Goal: Information Seeking & Learning: Stay updated

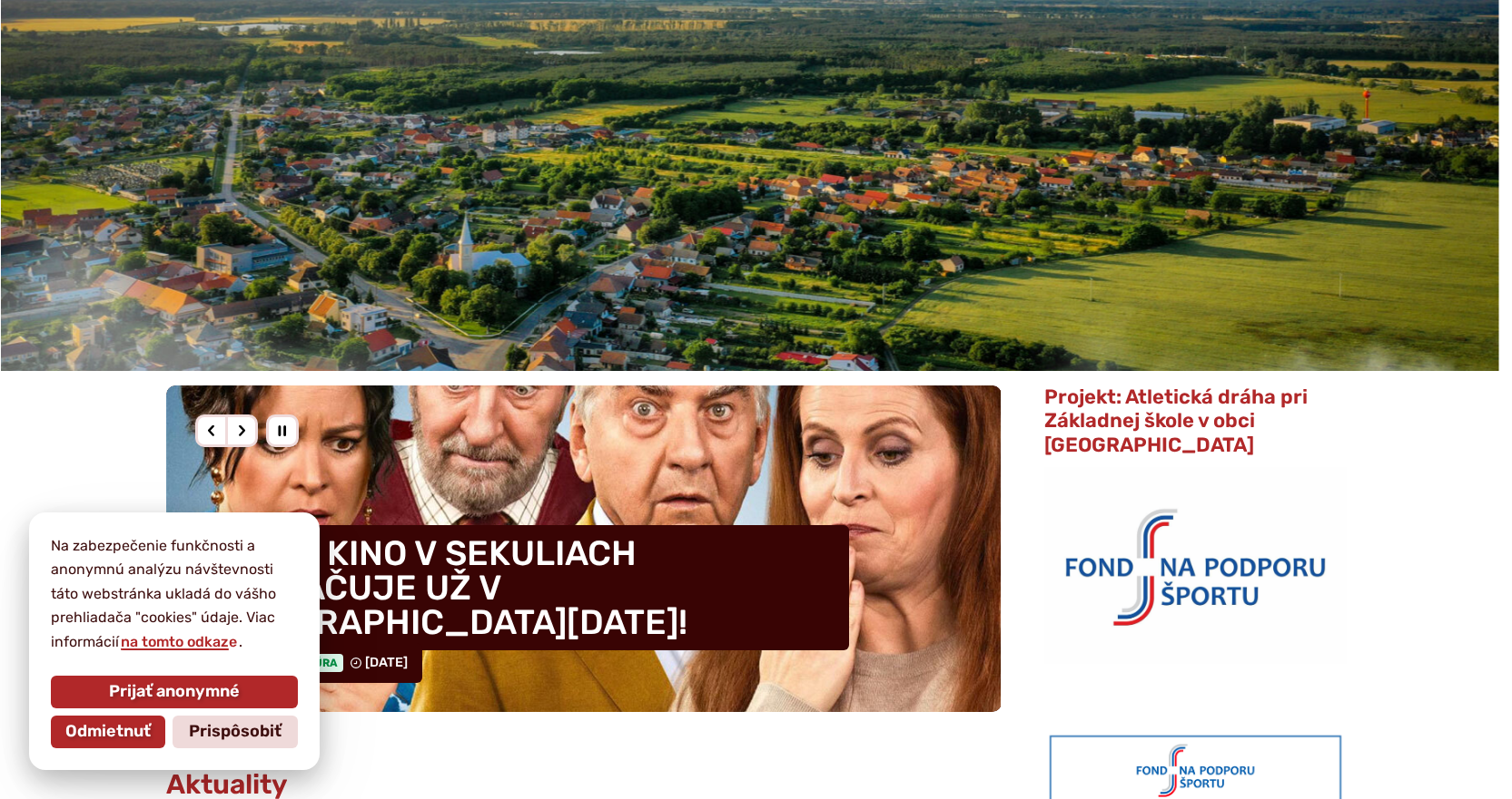
scroll to position [182, 0]
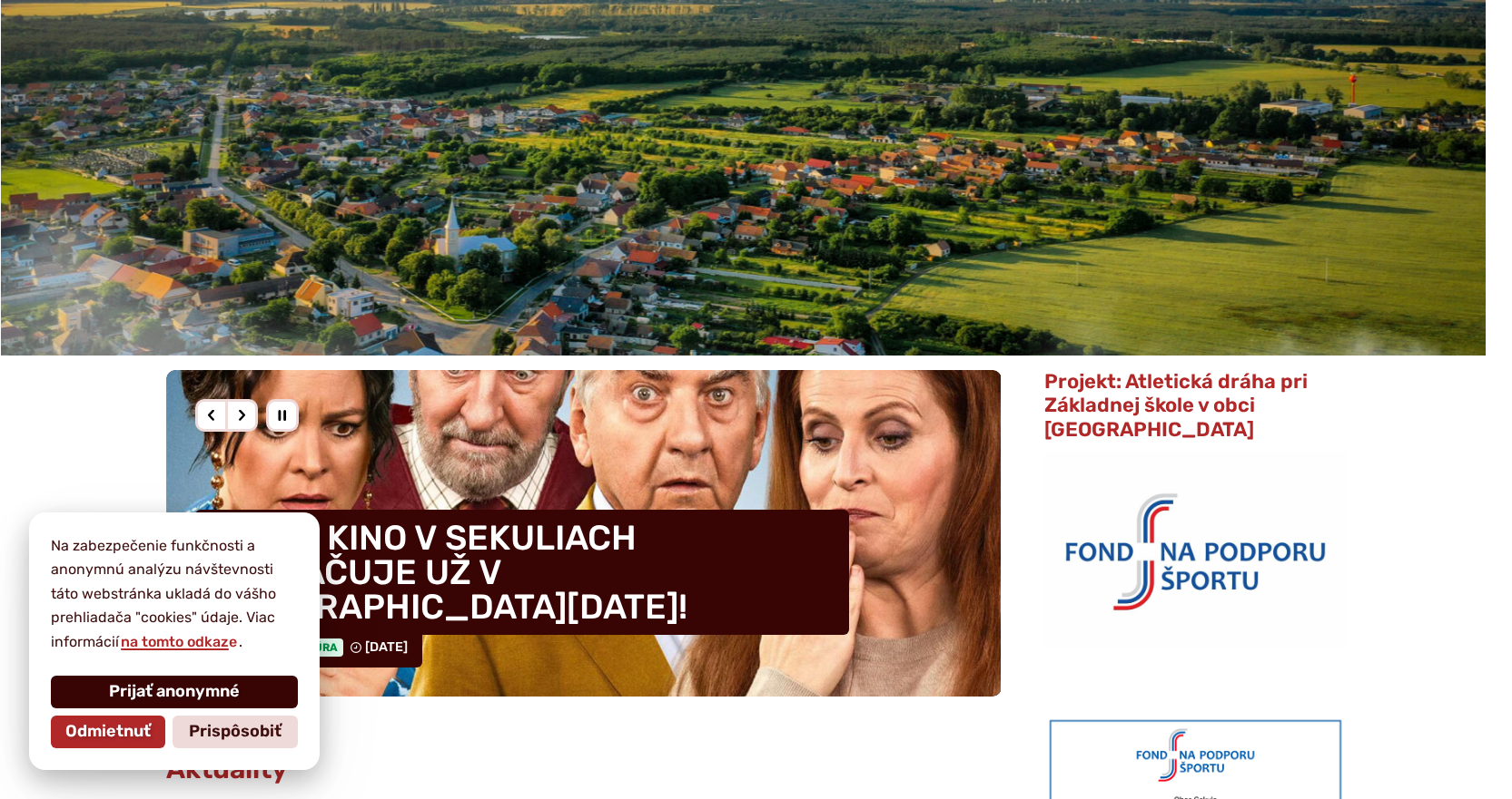
click at [178, 698] on span "Prijať anonymné" at bounding box center [174, 692] width 130 height 20
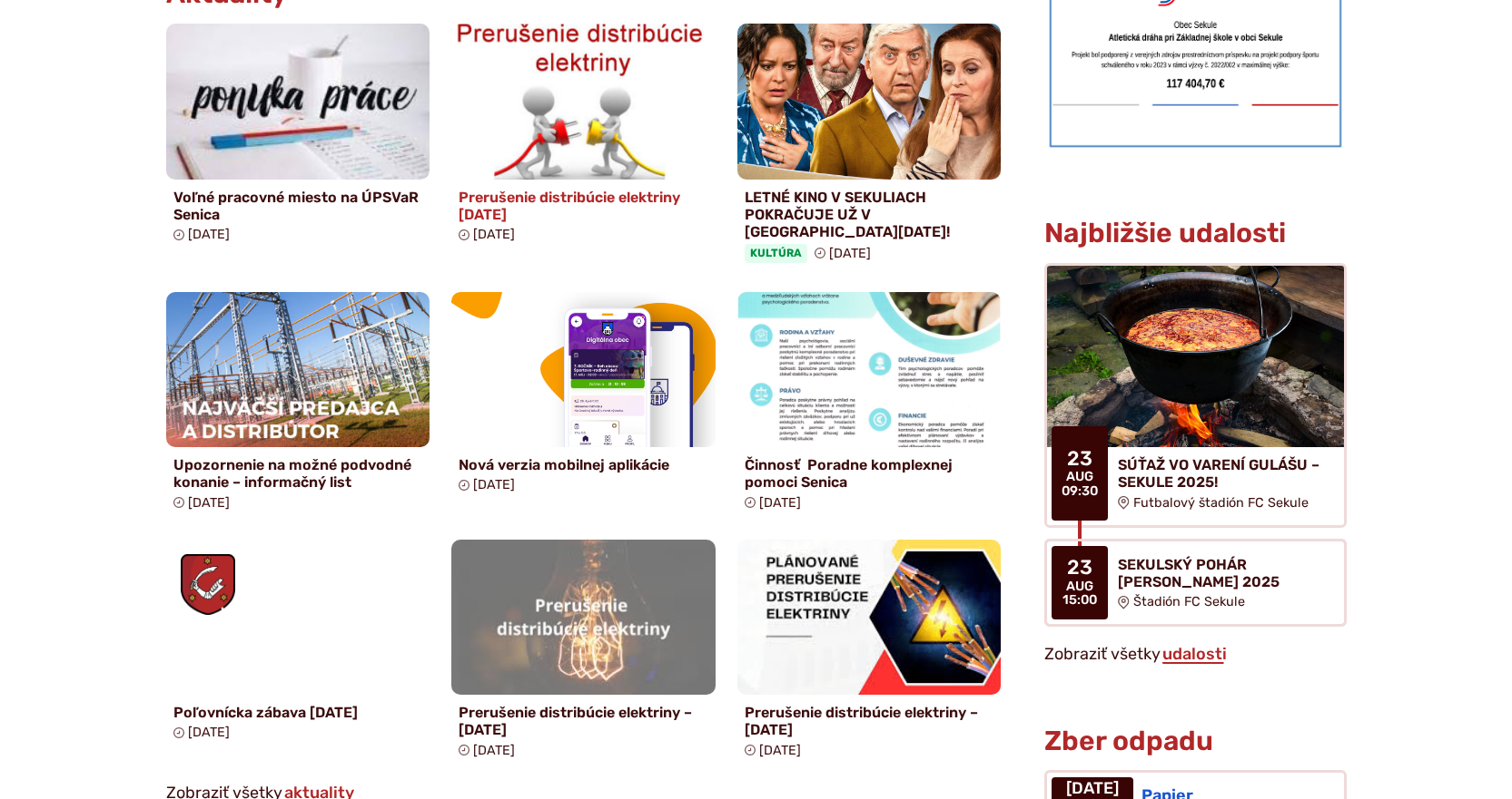
scroll to position [999, 0]
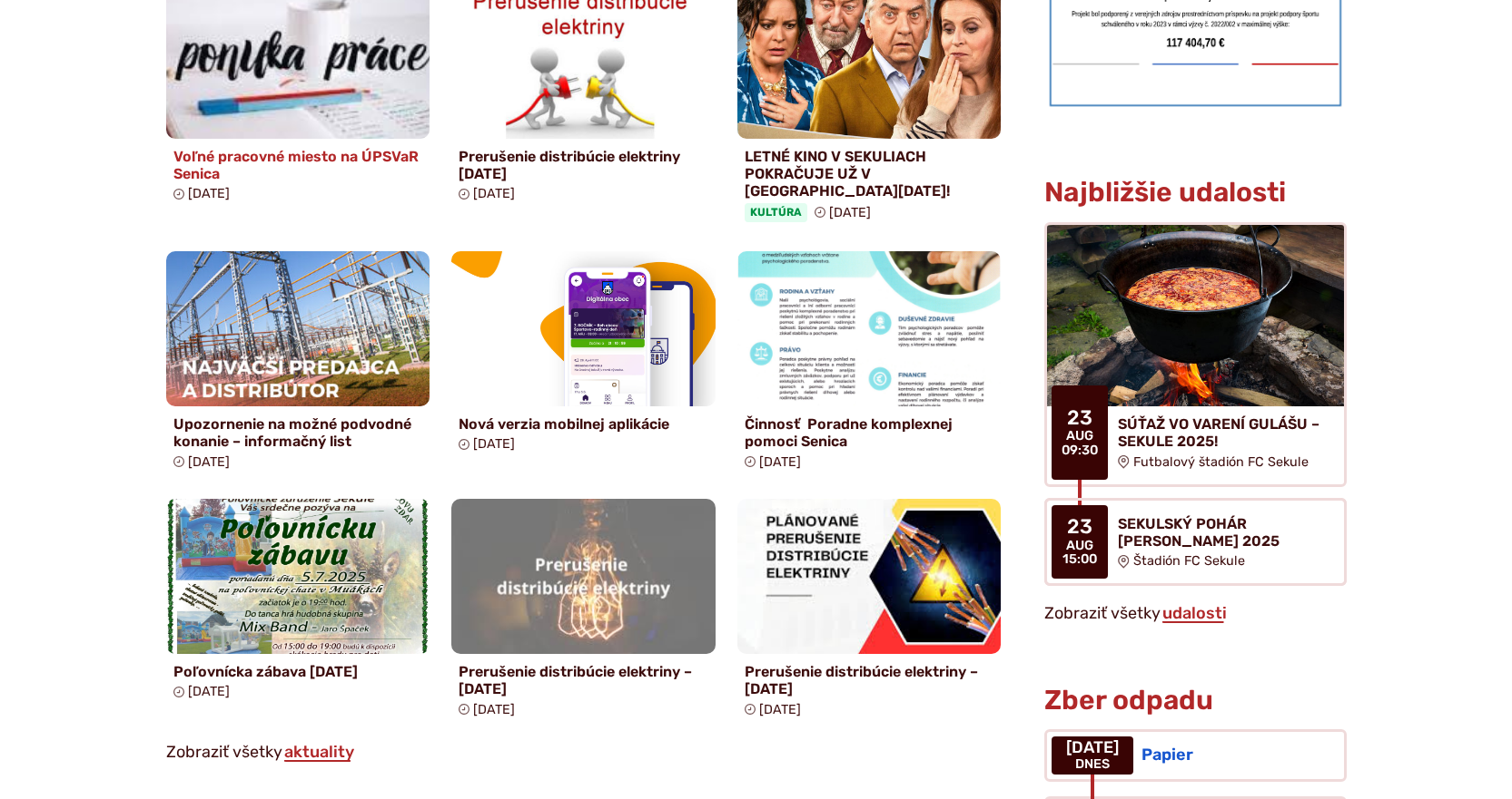
click at [354, 173] on h4 "Voľné pracovné miesto na ÚPSVaR Senica" at bounding box center [297, 165] width 250 height 35
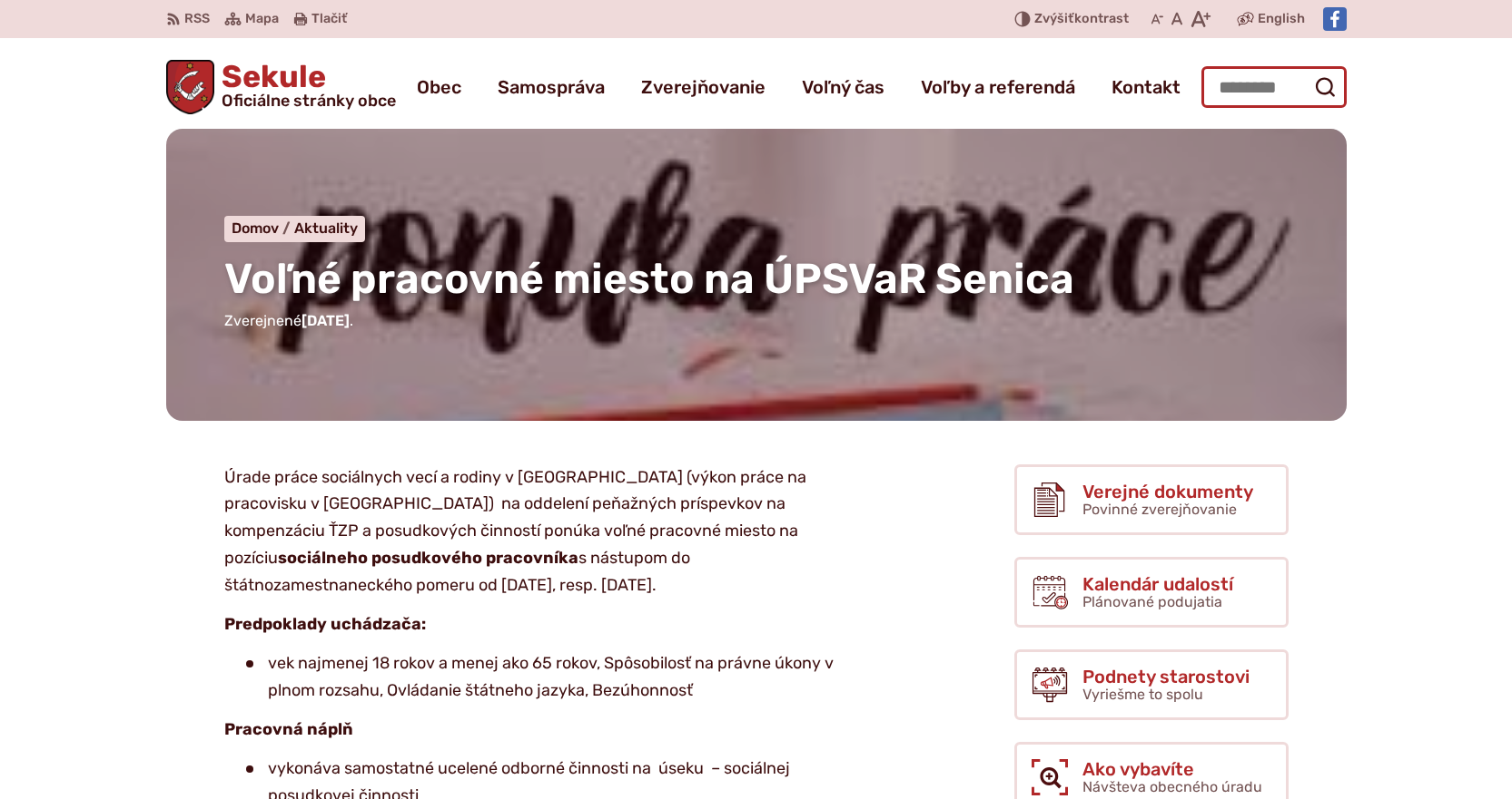
click at [1295, 88] on input "Hľadať:" at bounding box center [1274, 87] width 145 height 41
type input "**********"
click at [1308, 71] on button "Odoslať vyhľadávací formulár" at bounding box center [1324, 87] width 33 height 33
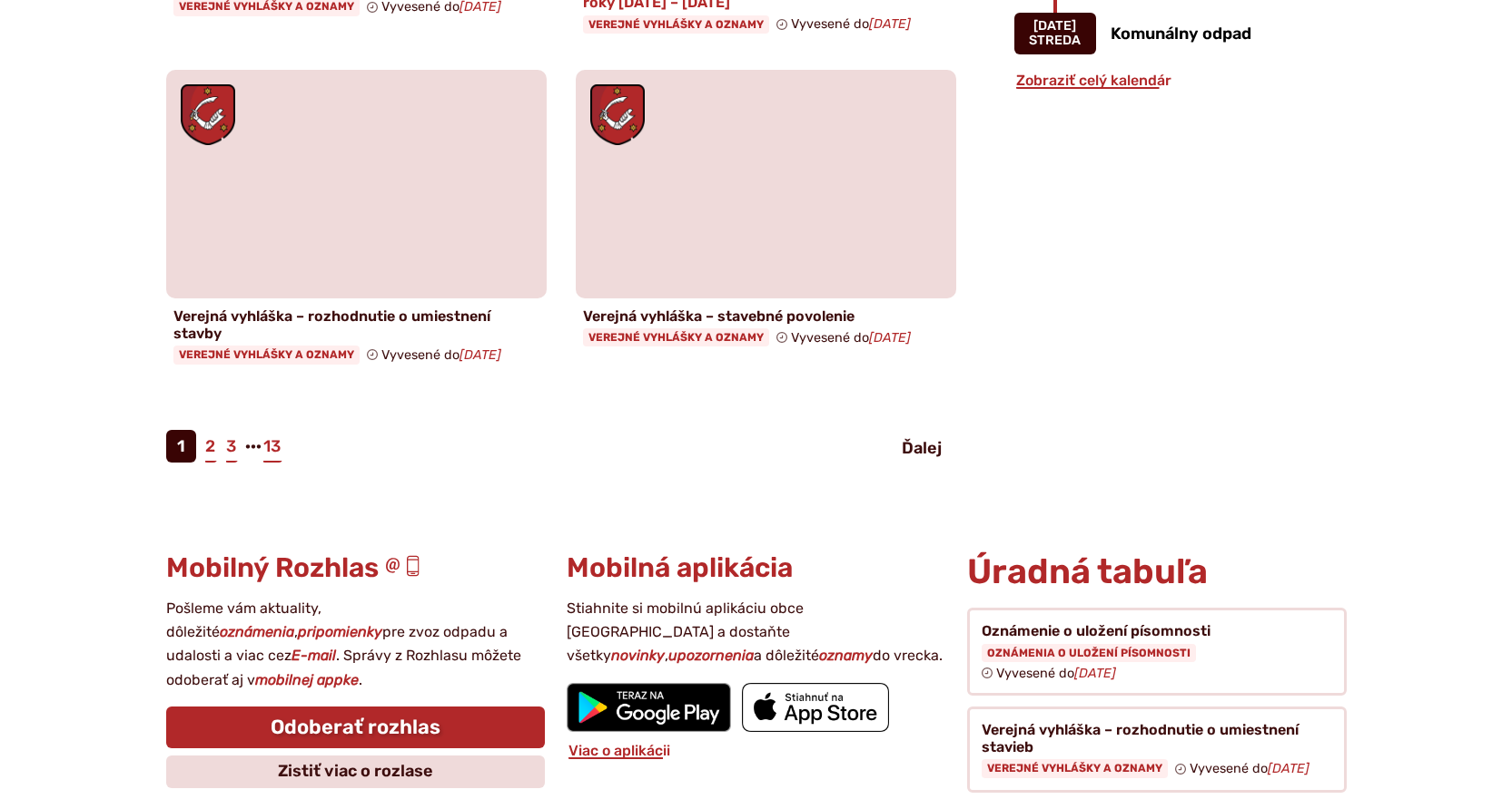
scroll to position [2359, 0]
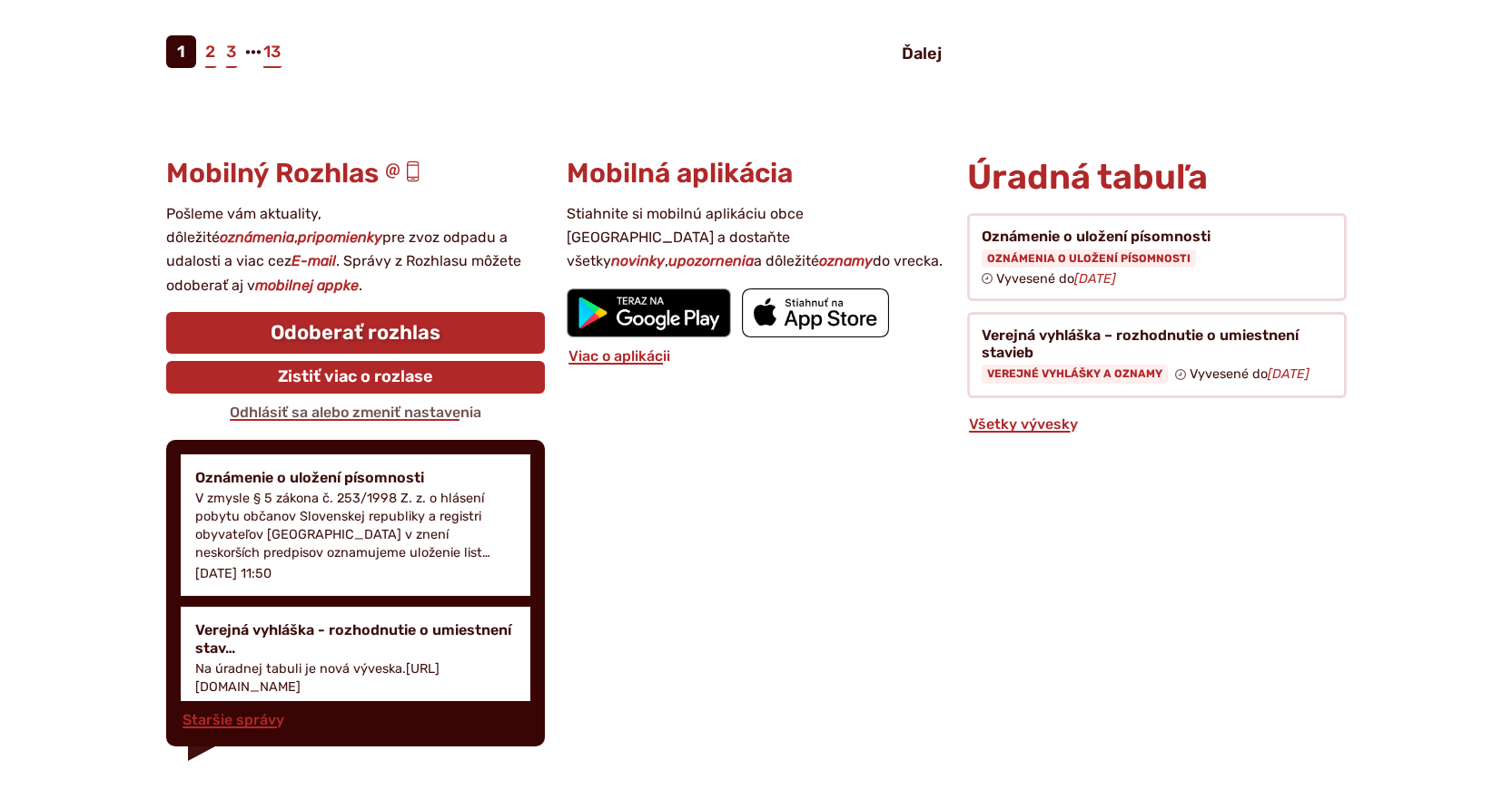
click at [367, 361] on link "Zistiť viac o rozlase" at bounding box center [355, 377] width 378 height 33
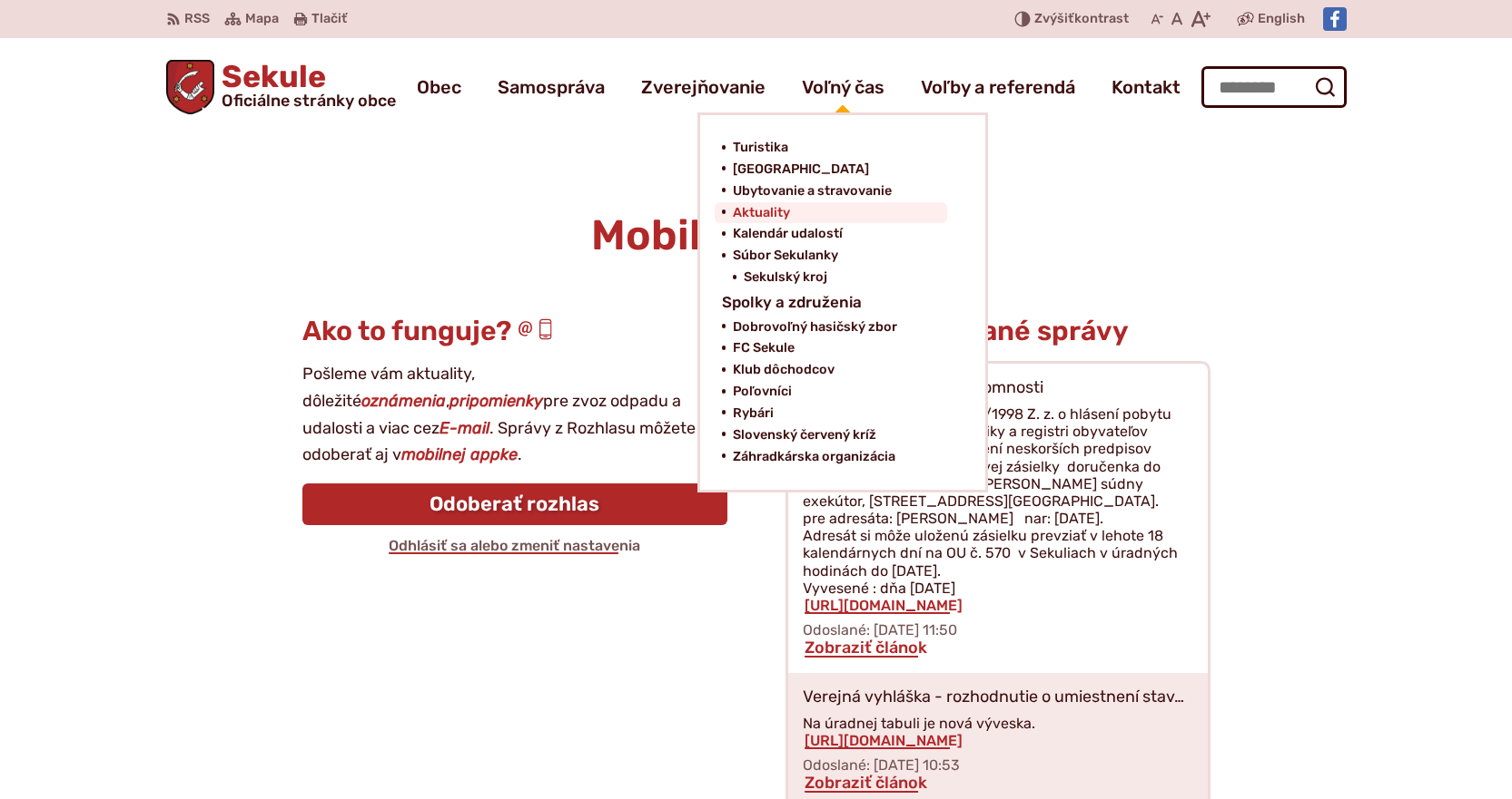
click at [771, 213] on span "Aktuality" at bounding box center [761, 213] width 57 height 22
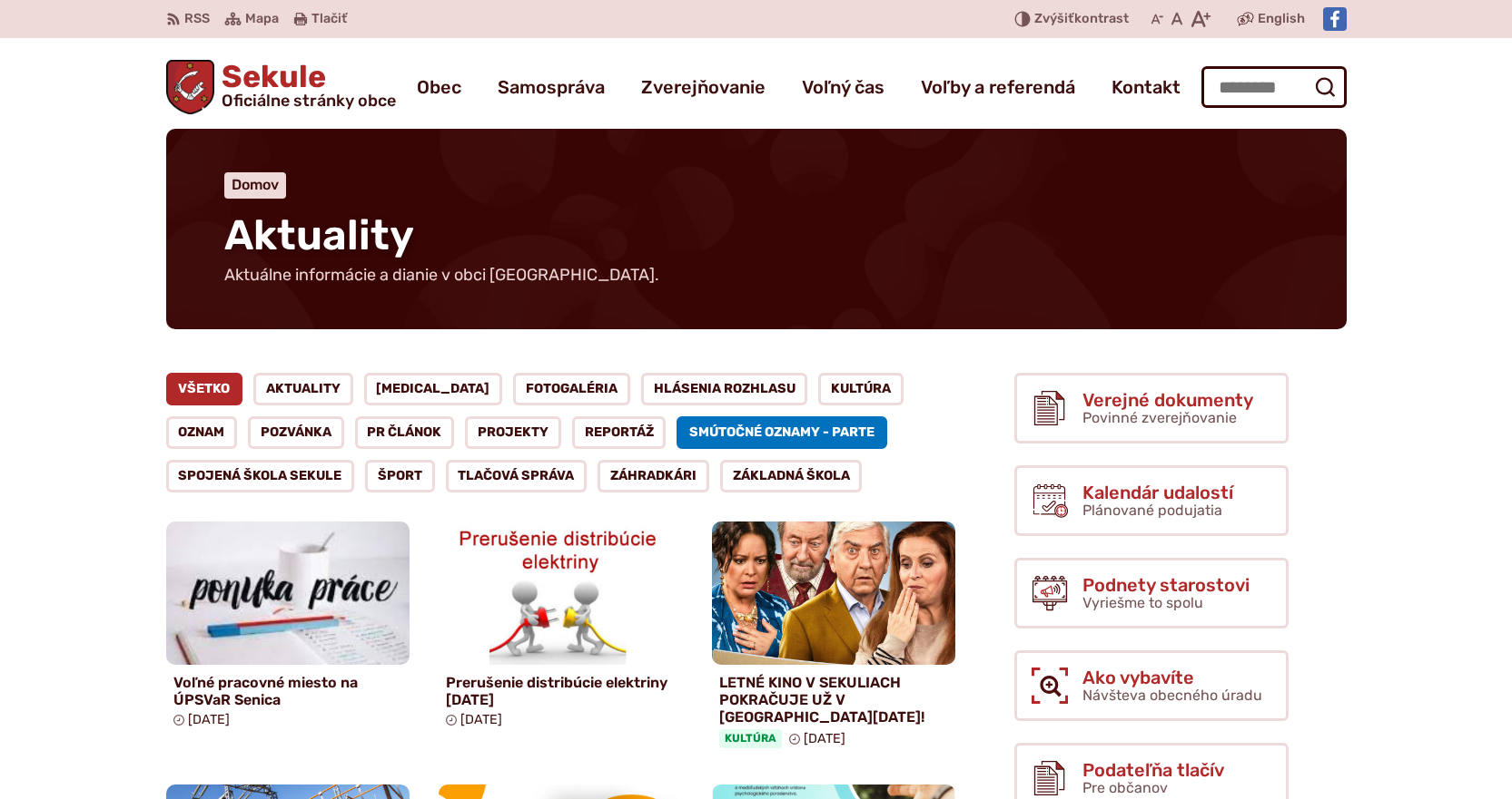
click at [684, 428] on link "Smútočné oznamy - parte" at bounding box center [781, 433] width 210 height 33
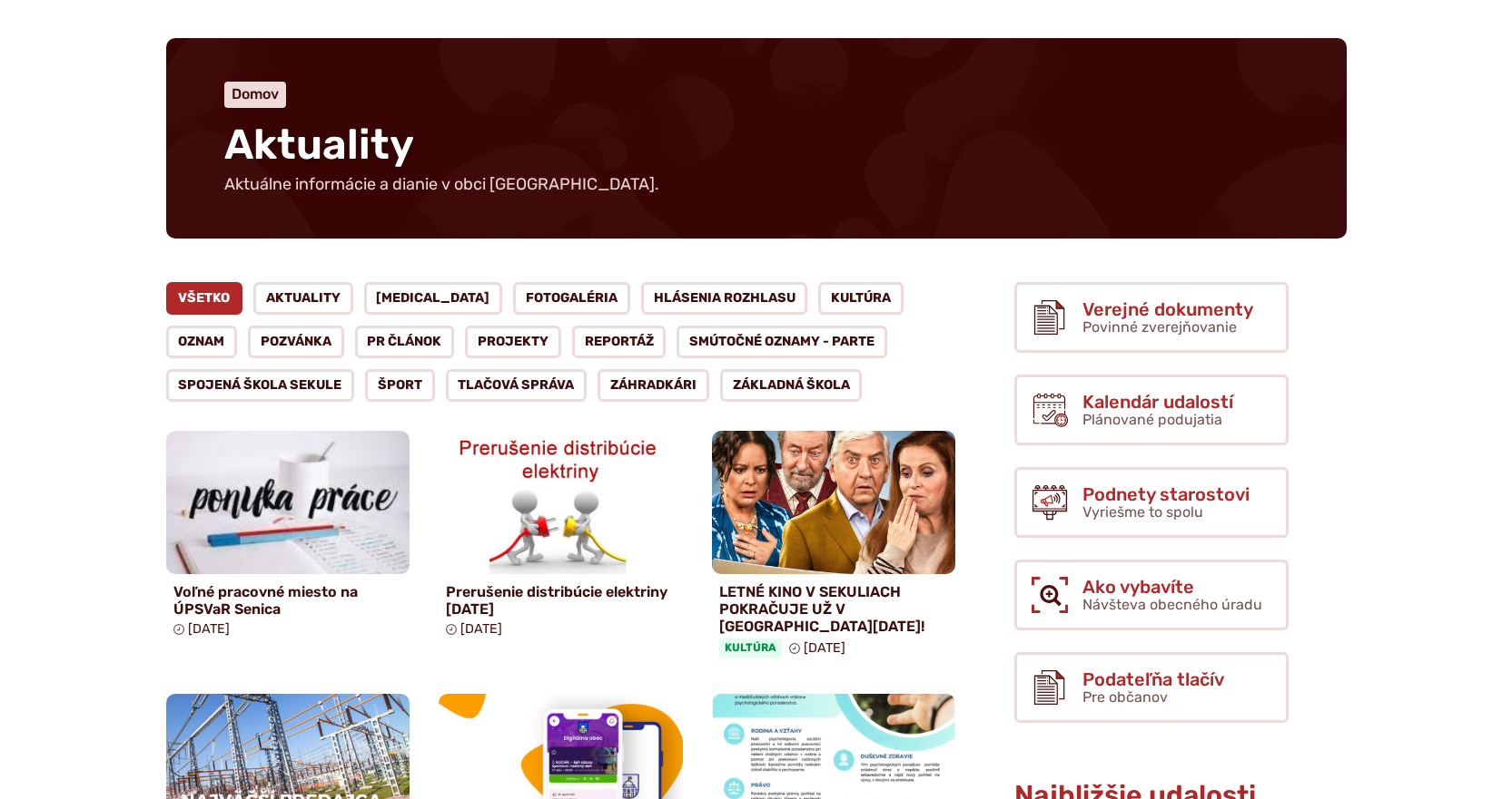
scroll to position [182, 0]
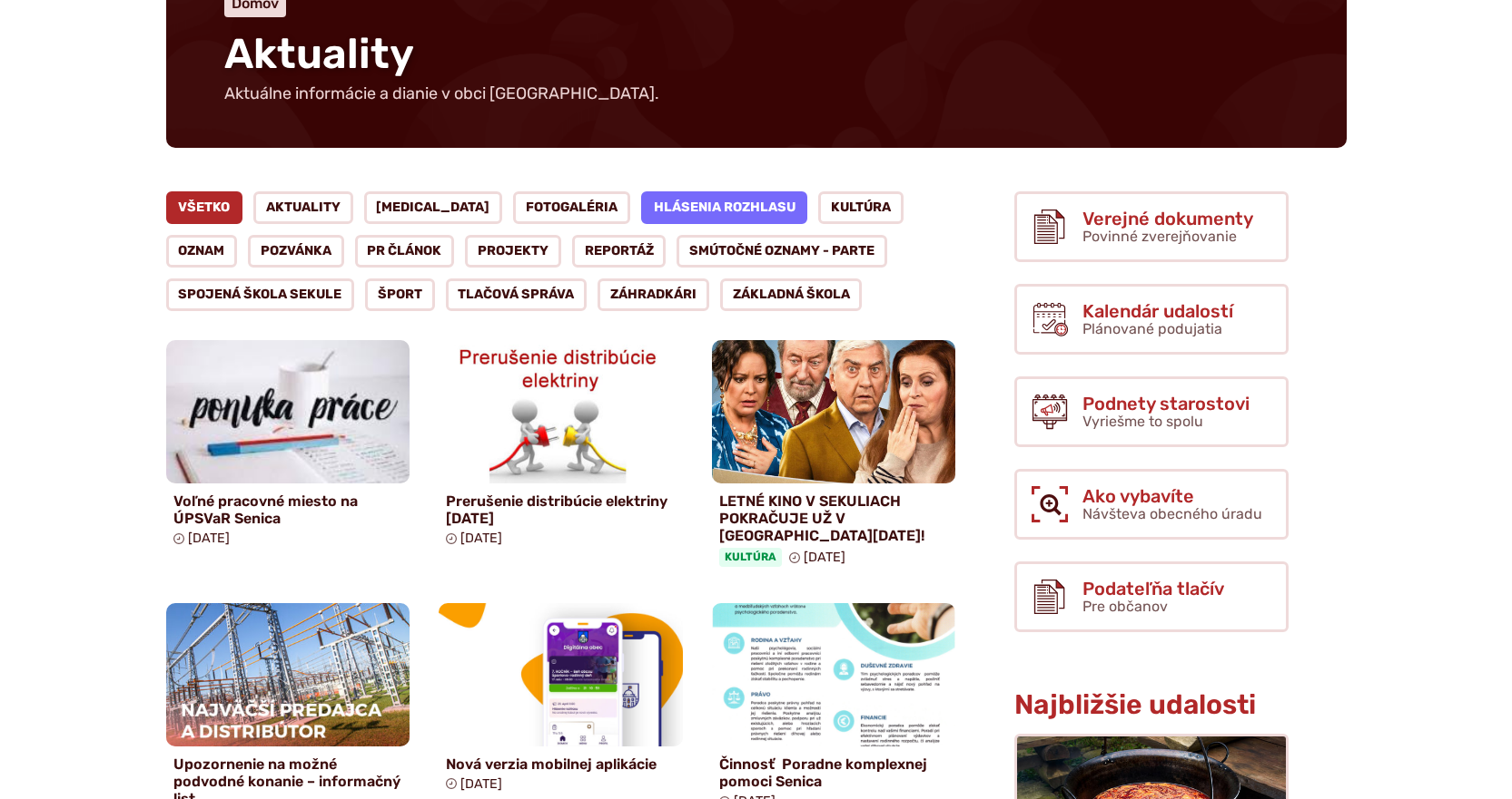
click at [667, 201] on link "Hlásenia rozhlasu" at bounding box center [724, 207] width 167 height 33
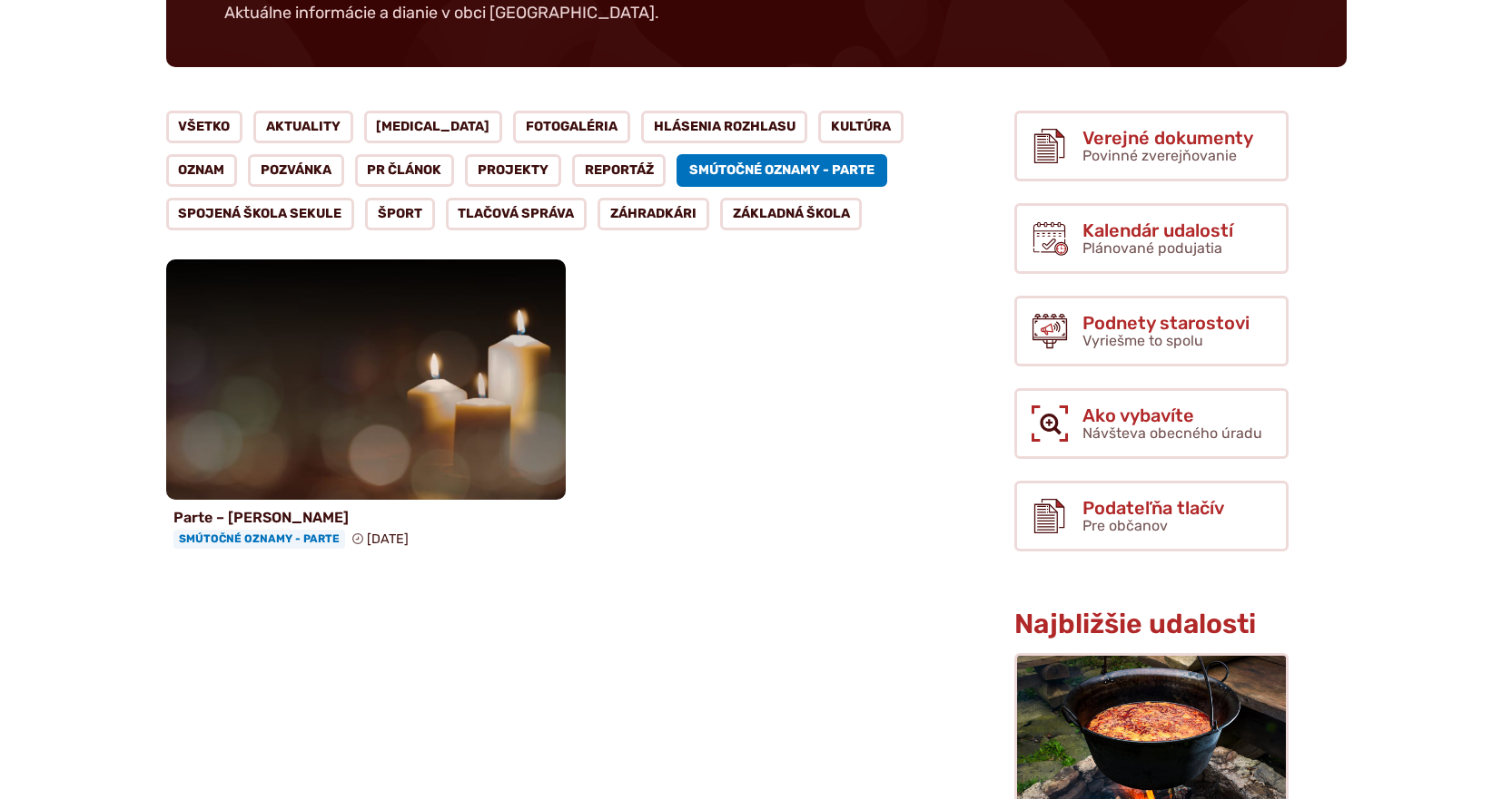
scroll to position [273, 0]
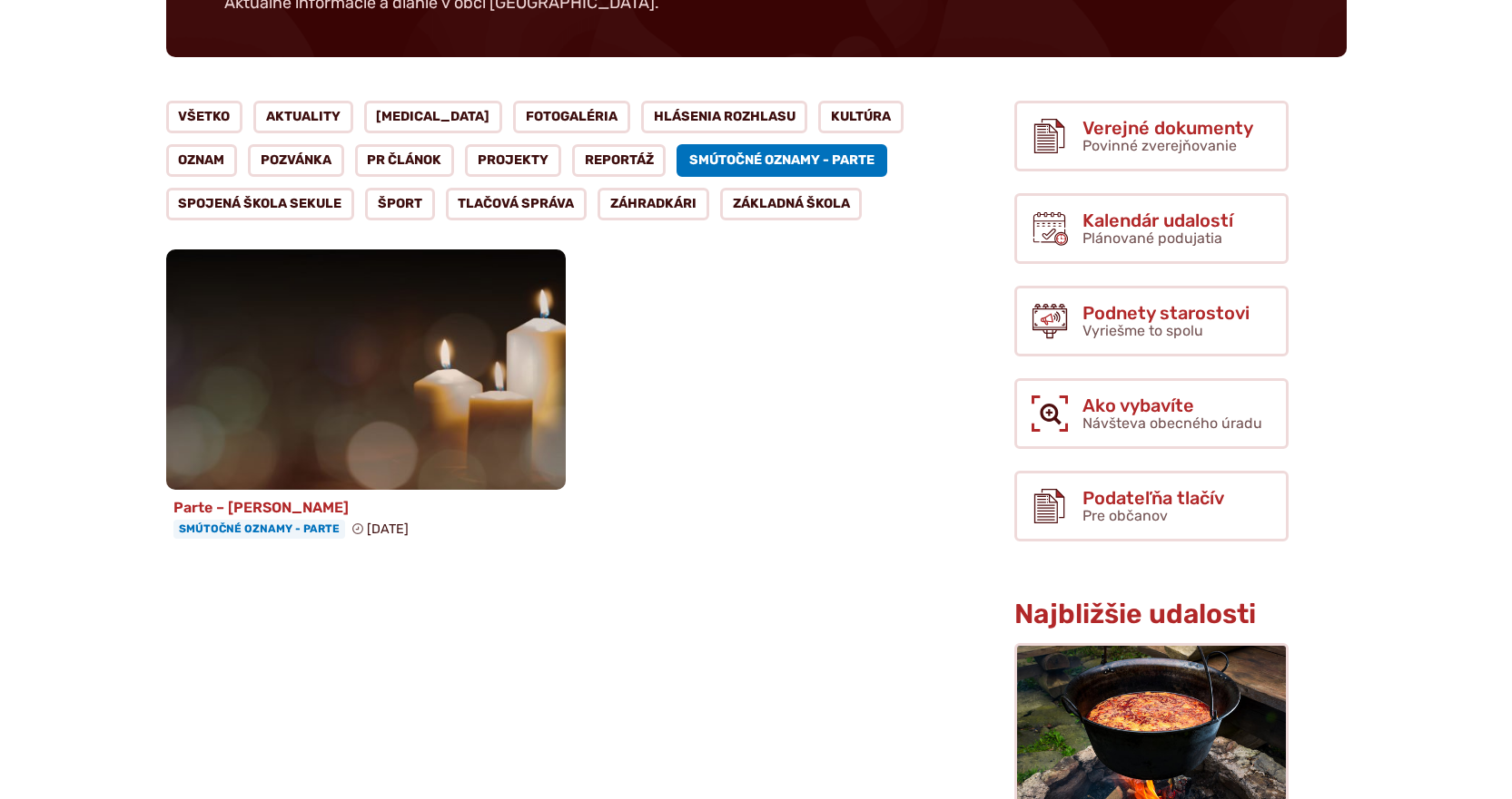
click at [249, 461] on img at bounding box center [366, 369] width 460 height 277
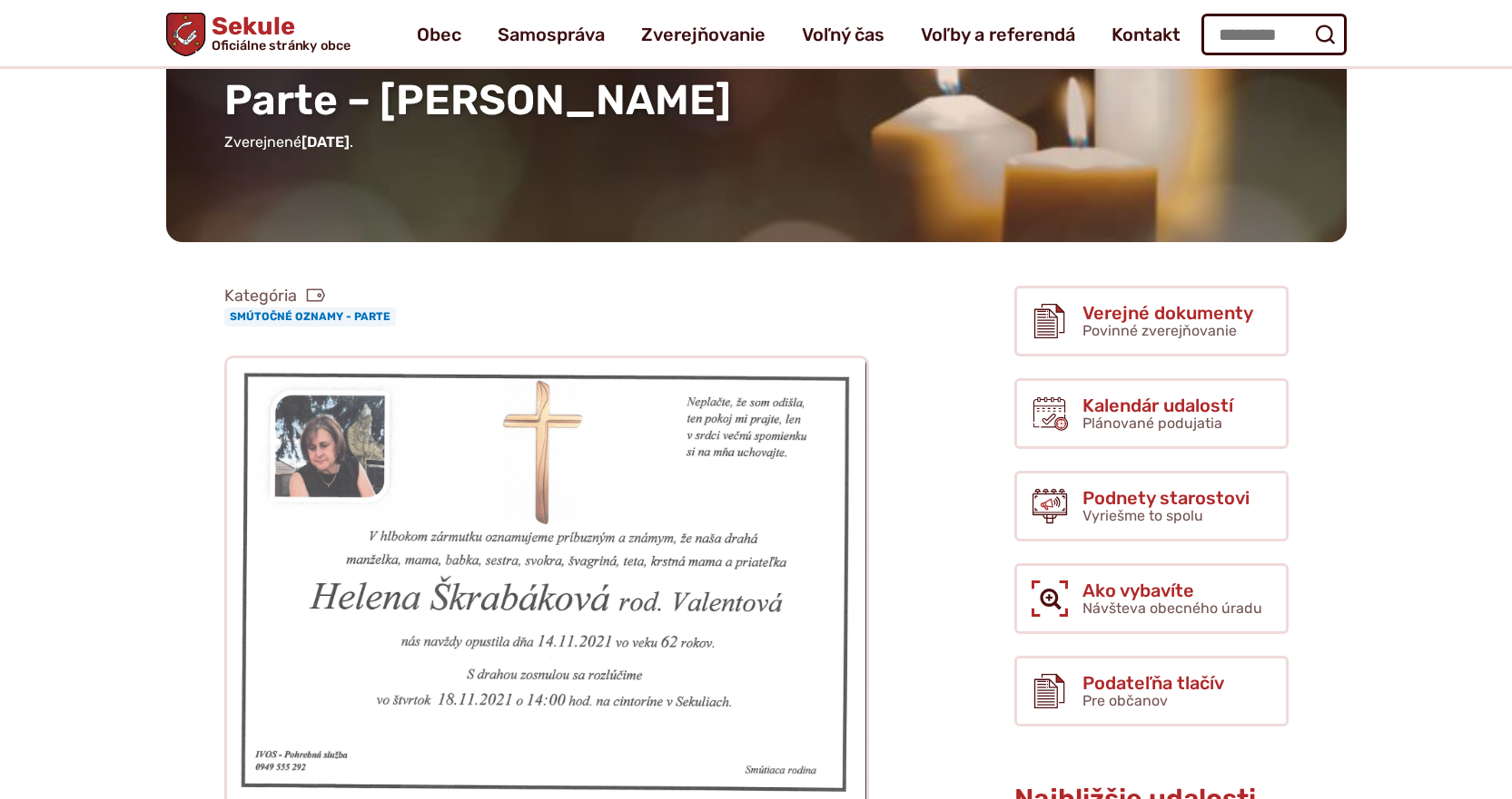
scroll to position [91, 0]
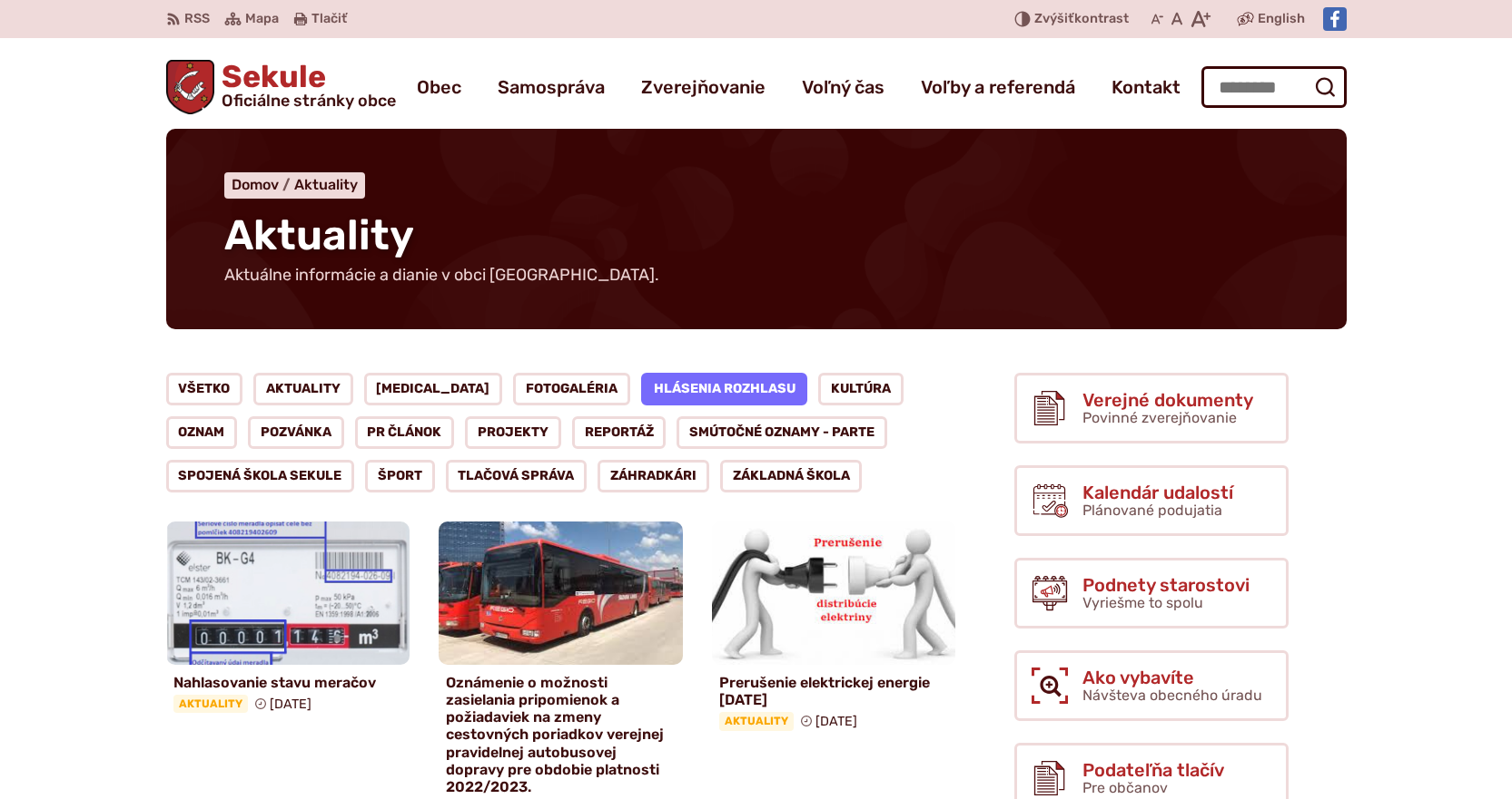
click at [252, 72] on span "Sekule Oficiálne stránky obce" at bounding box center [305, 85] width 182 height 47
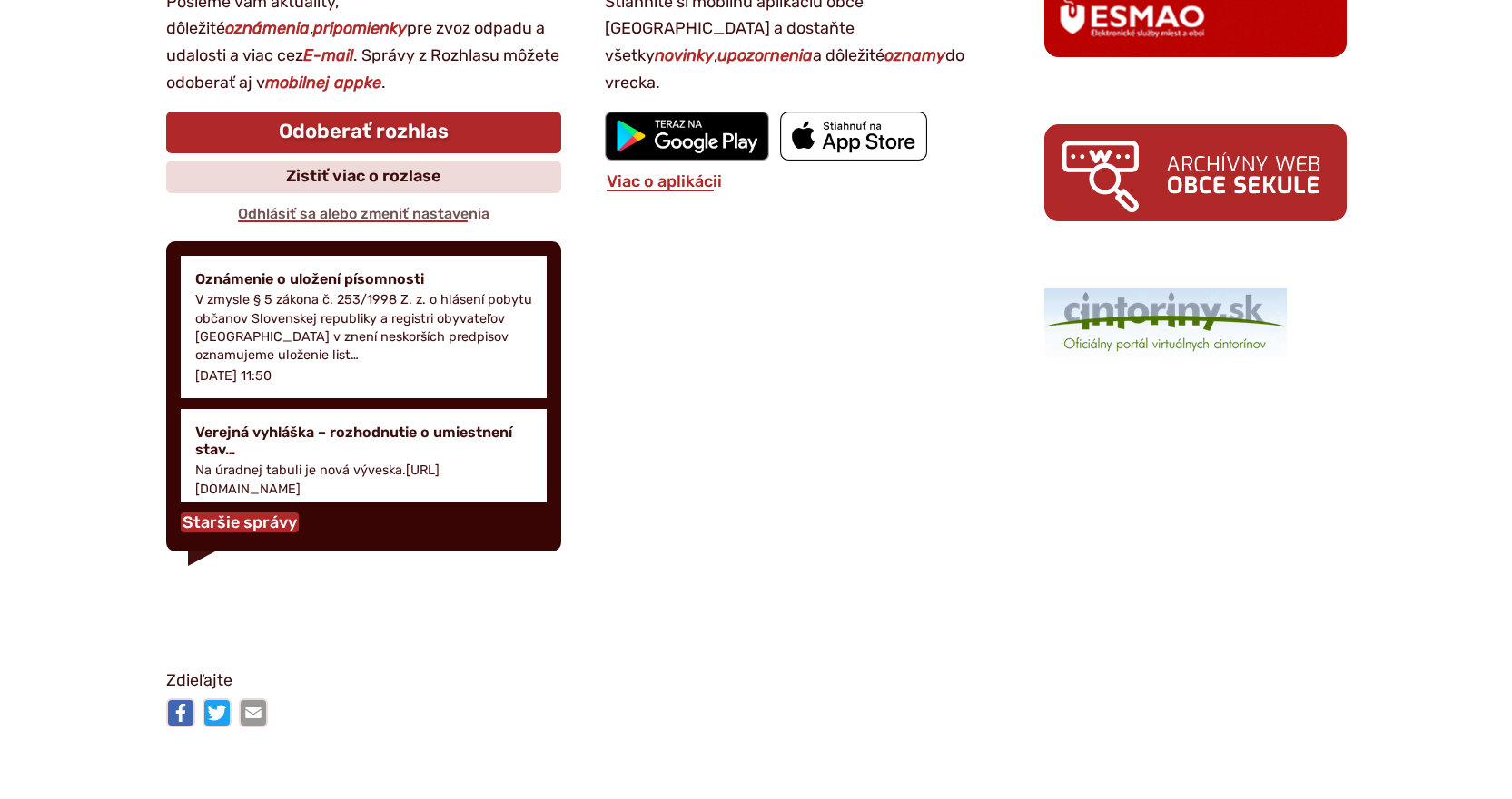
click at [250, 529] on link "Staršie správy" at bounding box center [239, 522] width 118 height 20
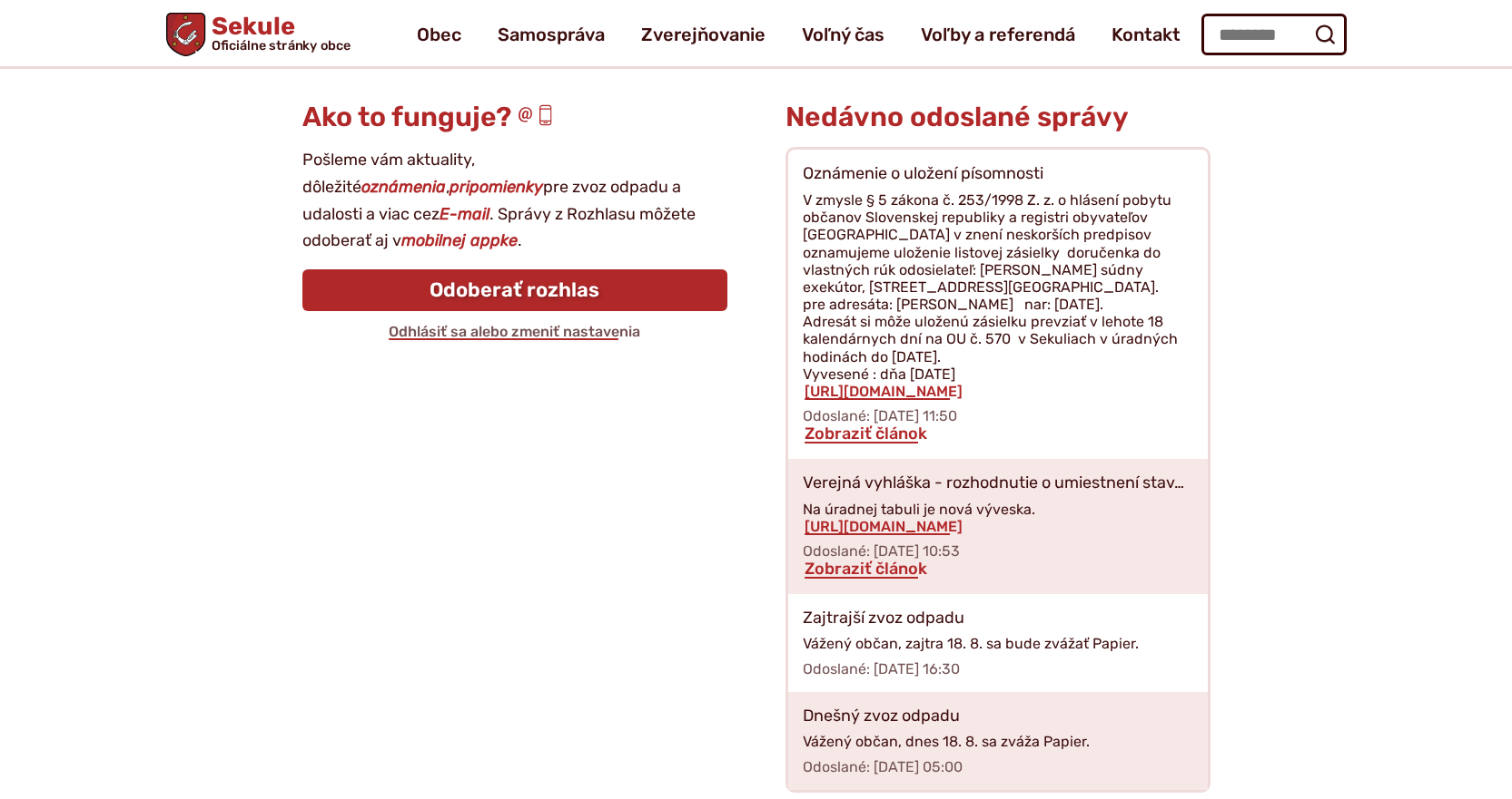
scroll to position [213, 0]
